Goal: Task Accomplishment & Management: Manage account settings

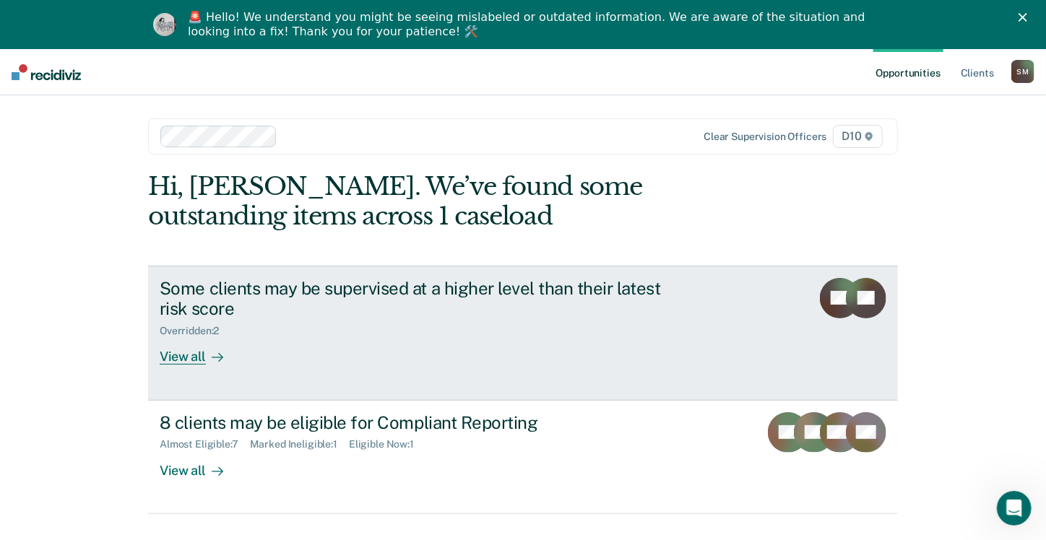
click at [274, 318] on div "Some clients may be supervised at a higher level than their latest risk score" at bounding box center [413, 299] width 507 height 42
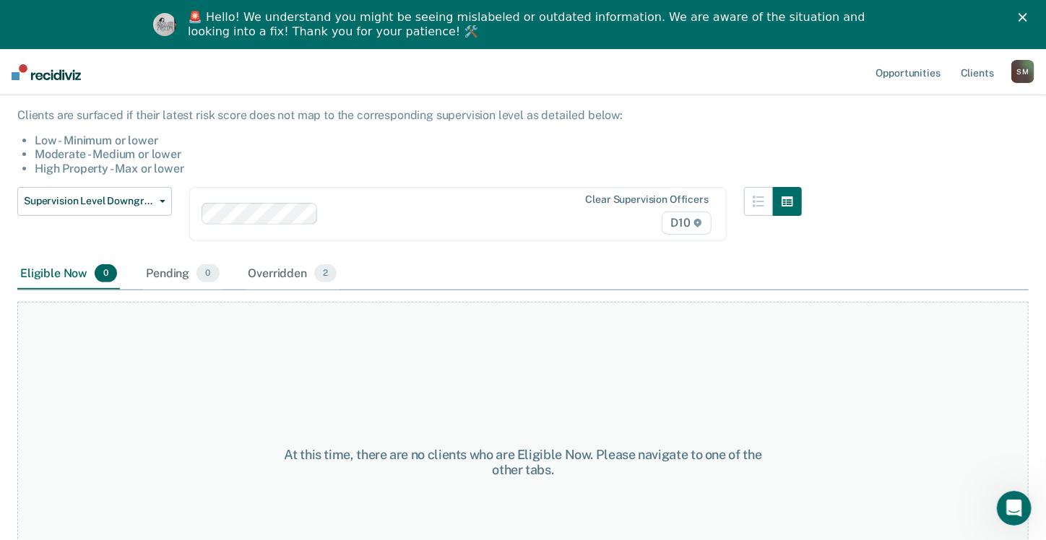
scroll to position [144, 0]
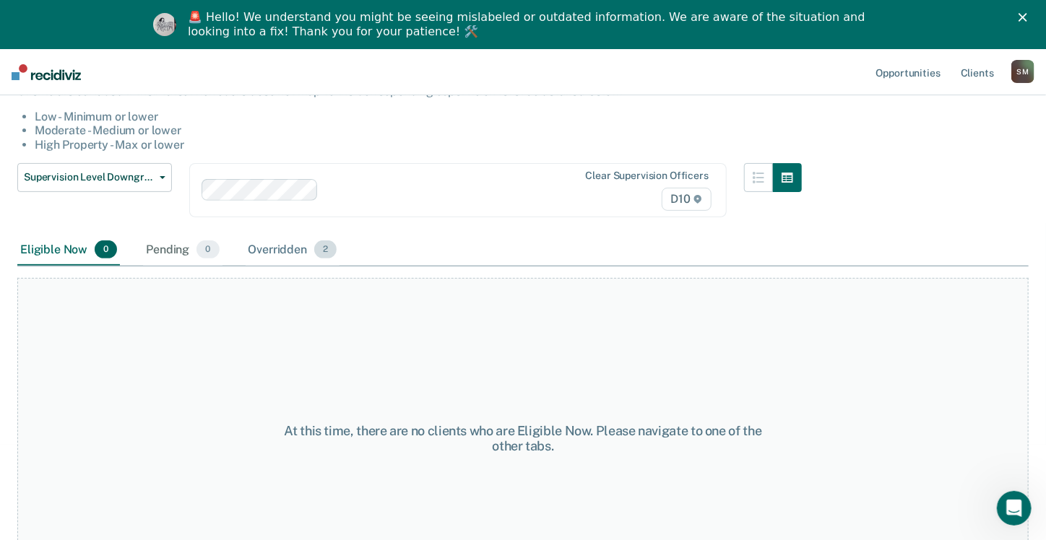
click at [277, 247] on div "Overridden 2" at bounding box center [293, 251] width 95 height 32
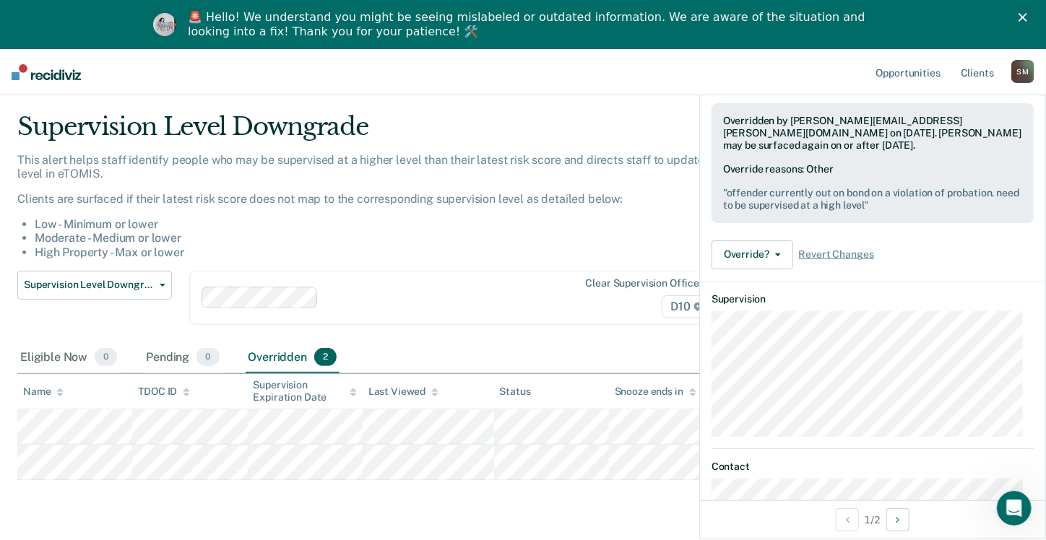
scroll to position [0, 0]
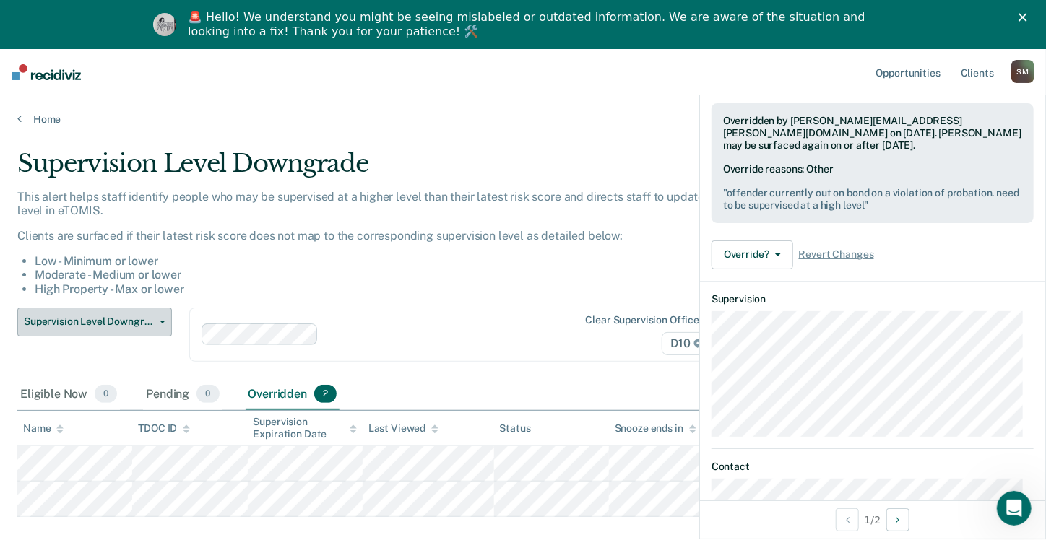
click at [155, 313] on button "Supervision Level Downgrade" at bounding box center [94, 322] width 155 height 29
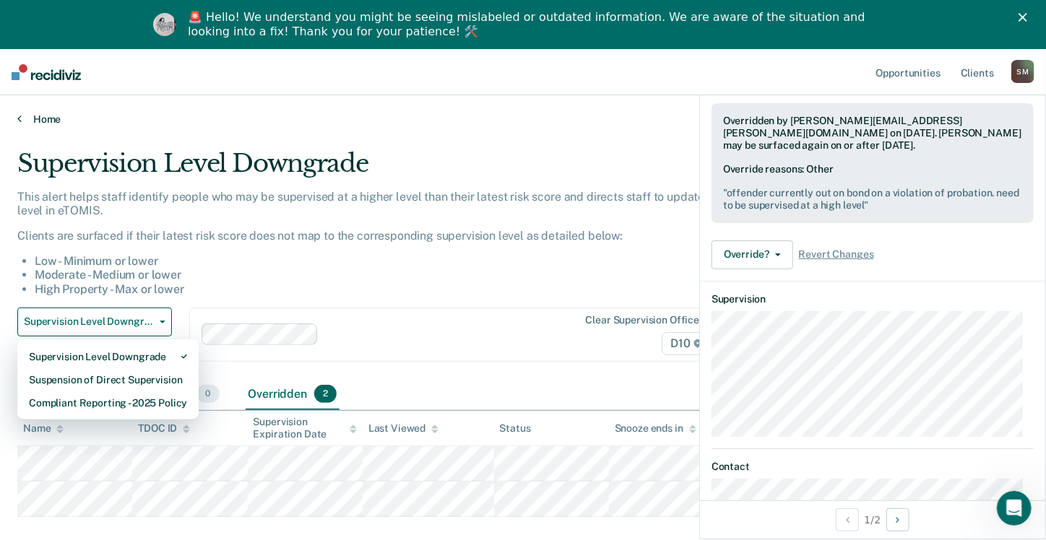
click at [38, 116] on link "Home" at bounding box center [522, 119] width 1011 height 13
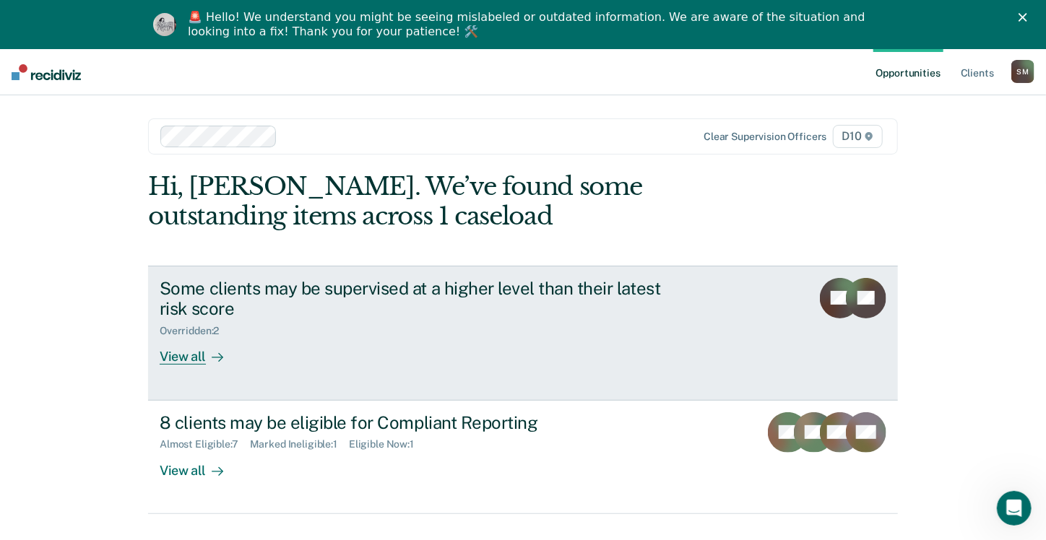
scroll to position [48, 0]
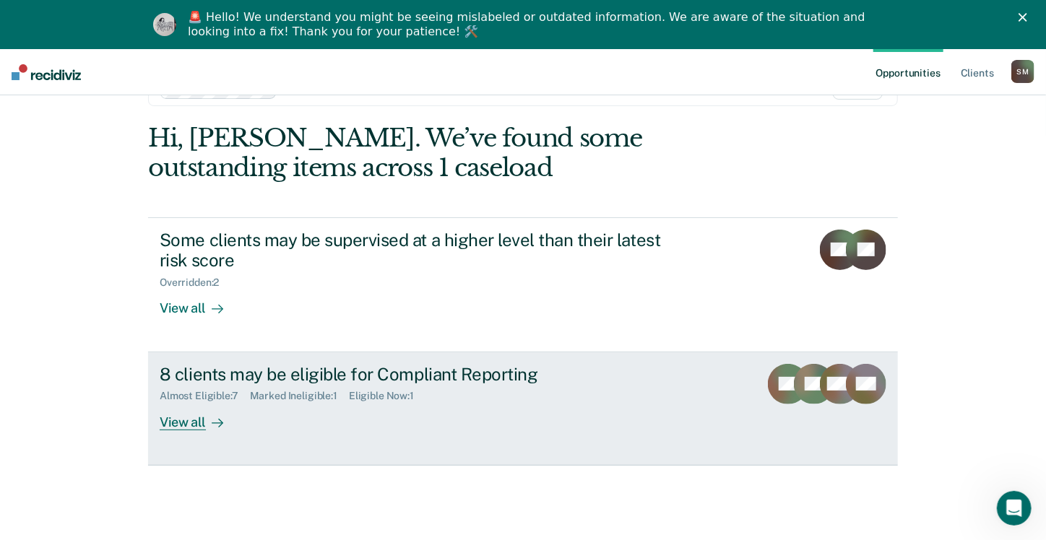
click at [374, 410] on div "8 clients may be eligible for Compliant Reporting Almost Eligible : 7 Marked In…" at bounding box center [431, 397] width 542 height 66
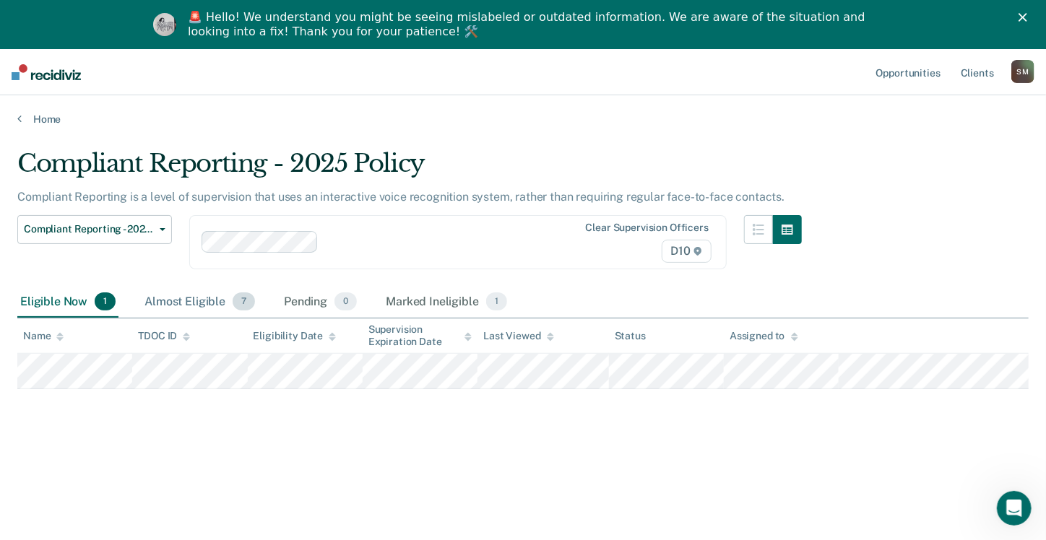
click at [192, 308] on div "Almost Eligible 7" at bounding box center [200, 303] width 116 height 32
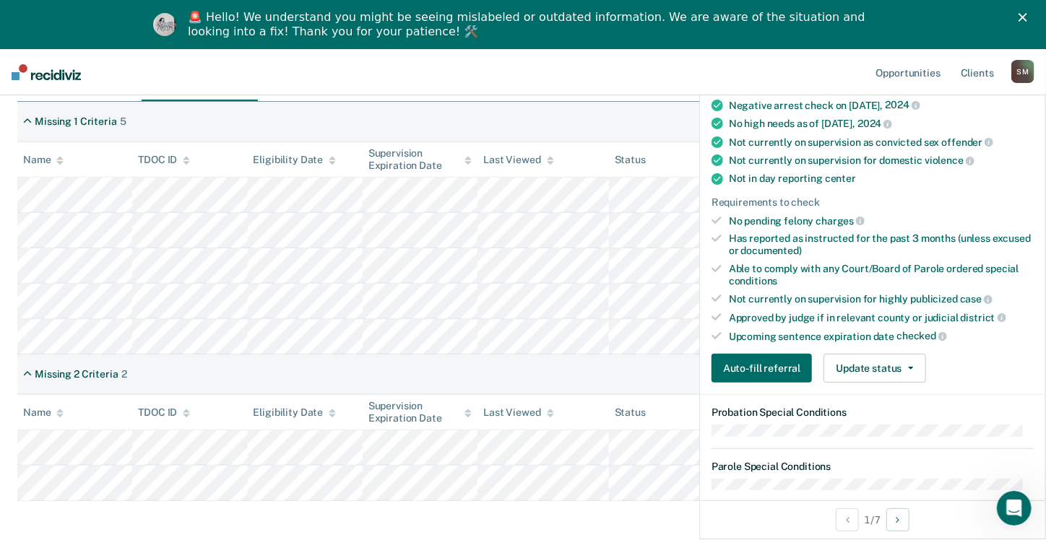
scroll to position [289, 0]
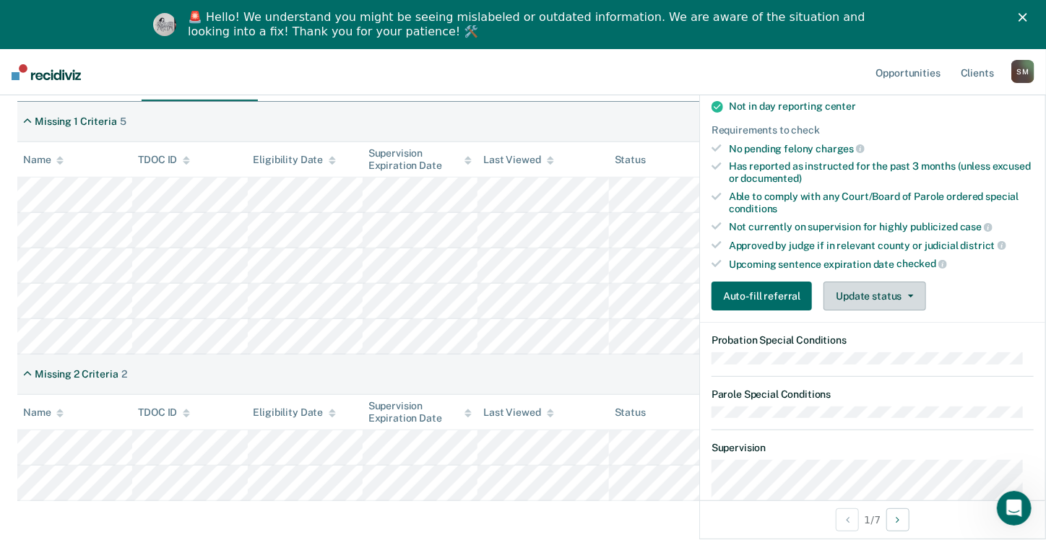
click at [905, 302] on button "Update status" at bounding box center [874, 296] width 102 height 29
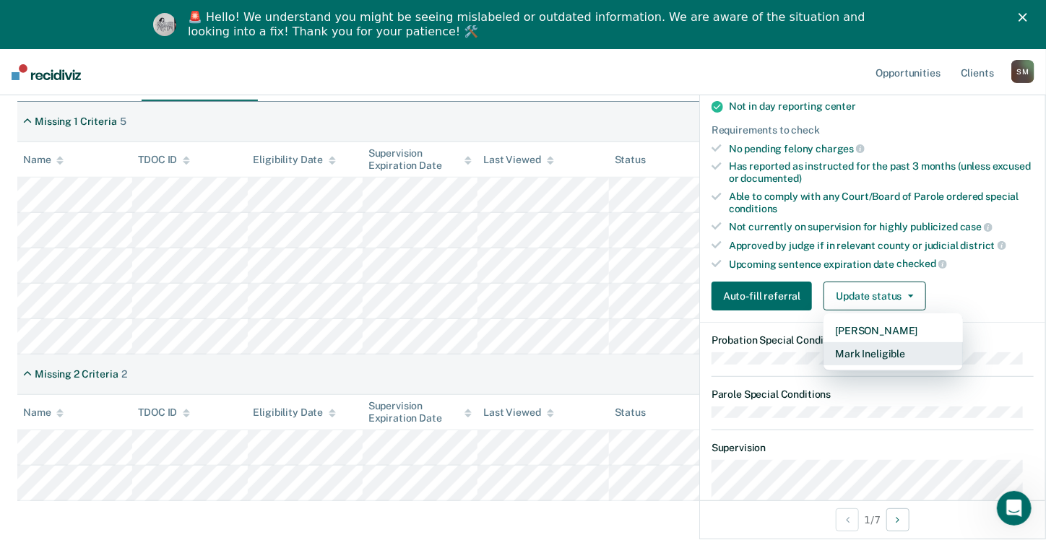
click at [896, 358] on button "Mark Ineligible" at bounding box center [892, 353] width 139 height 23
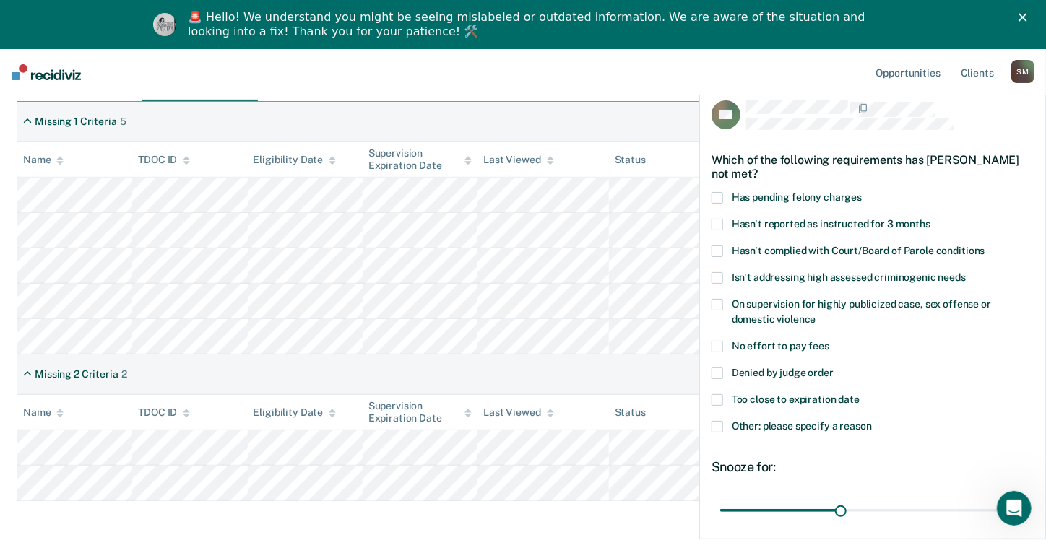
scroll to position [0, 0]
click at [717, 426] on span at bounding box center [717, 427] width 12 height 12
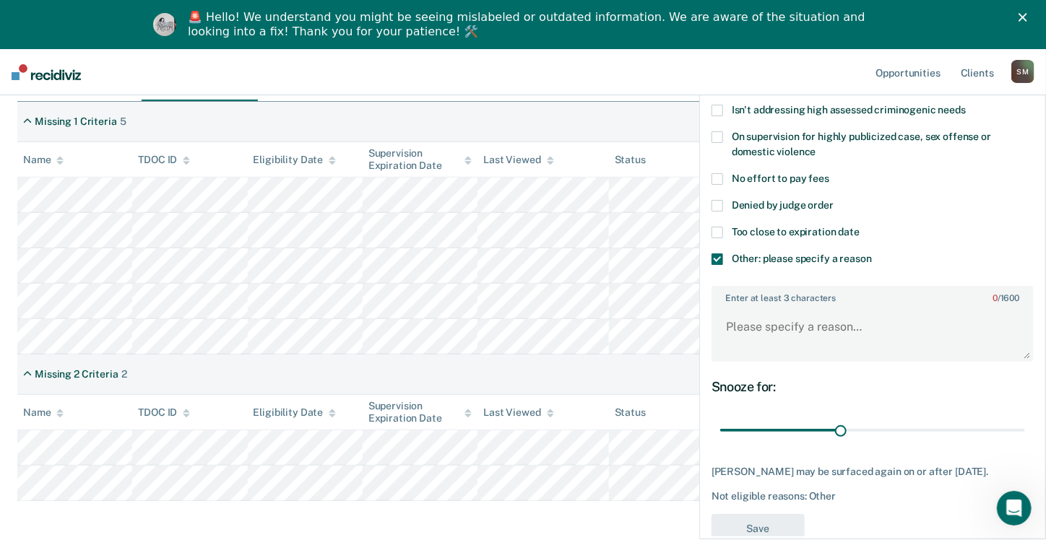
scroll to position [209, 0]
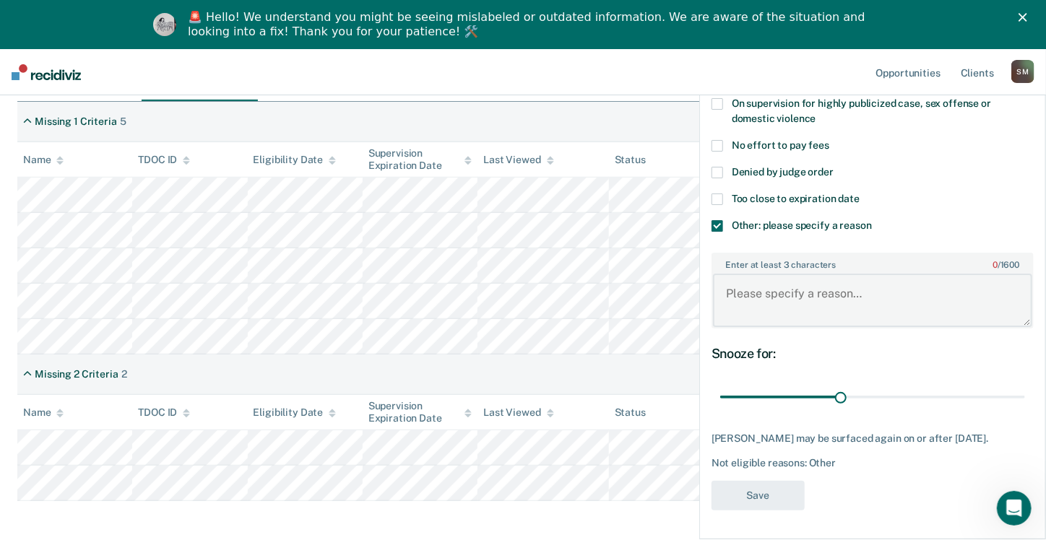
click at [808, 292] on textarea "Enter at least 3 characters 0 / 1600" at bounding box center [872, 300] width 319 height 53
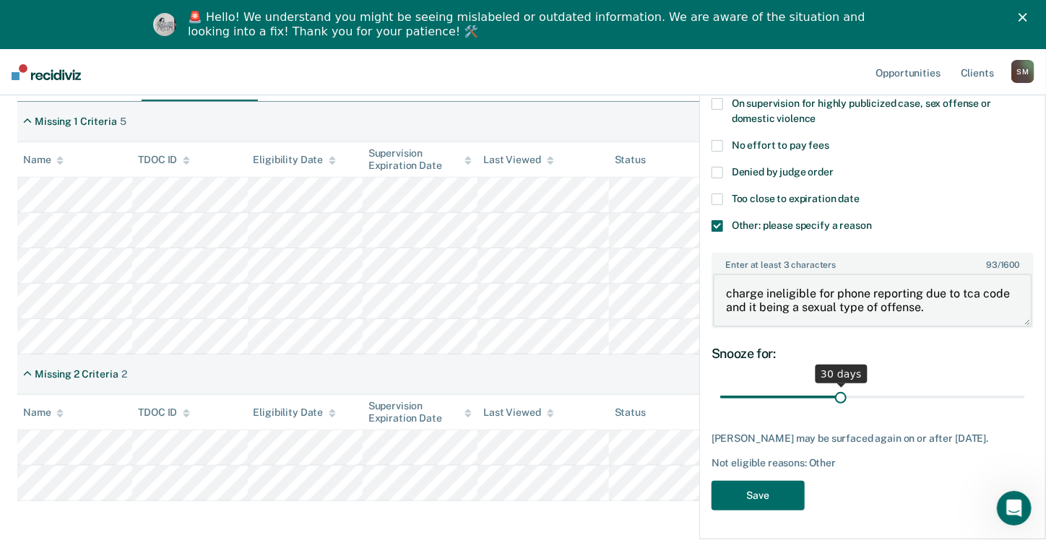
type textarea "charge ineligible for phone reporting due to tca code and it being a sexual typ…"
drag, startPoint x: 837, startPoint y: 387, endPoint x: 1050, endPoint y: 391, distance: 213.1
type input "75"
click at [1025, 391] on input "range" at bounding box center [872, 396] width 305 height 25
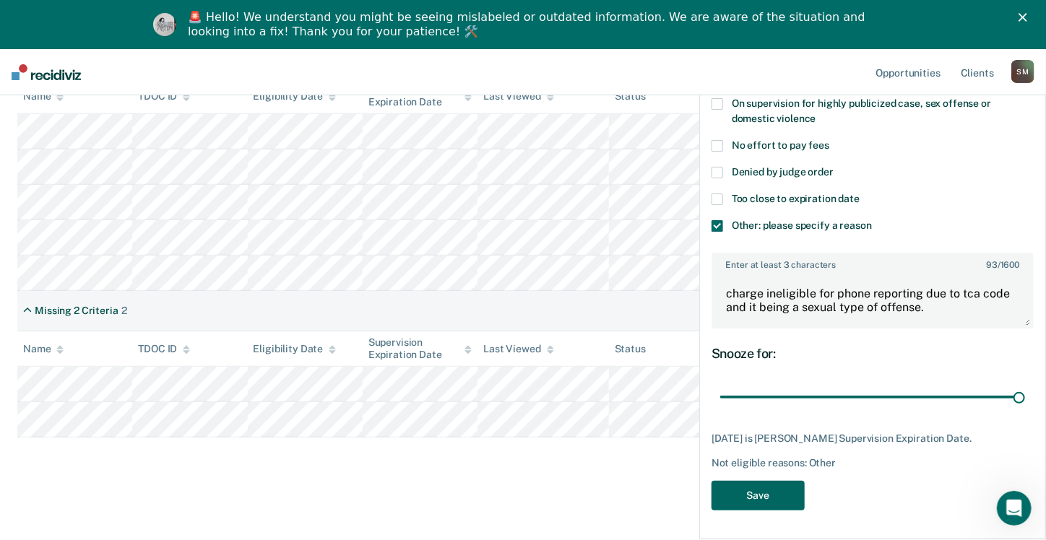
click at [767, 491] on button "Save" at bounding box center [757, 496] width 93 height 30
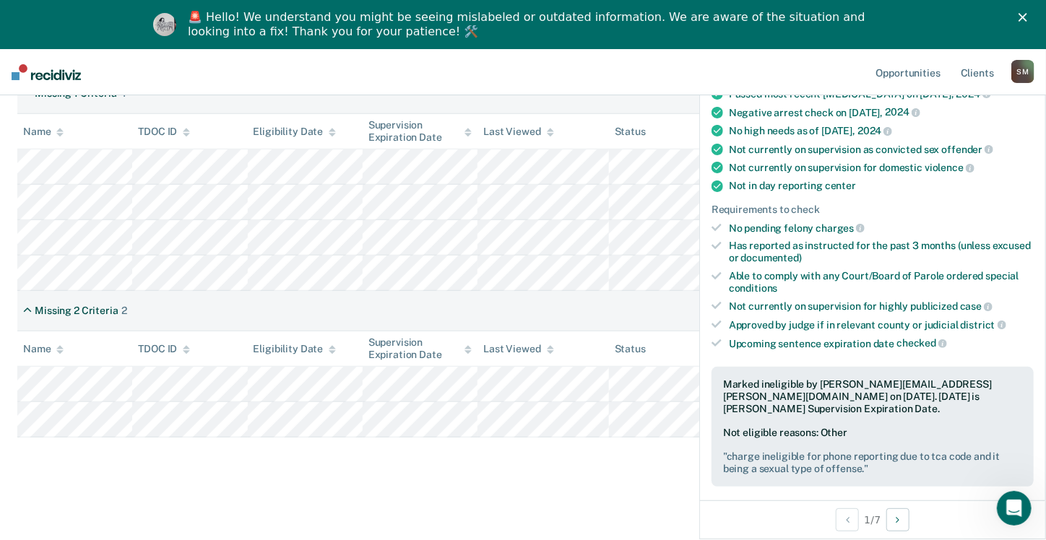
scroll to position [101, 0]
